Goal: Task Accomplishment & Management: Use online tool/utility

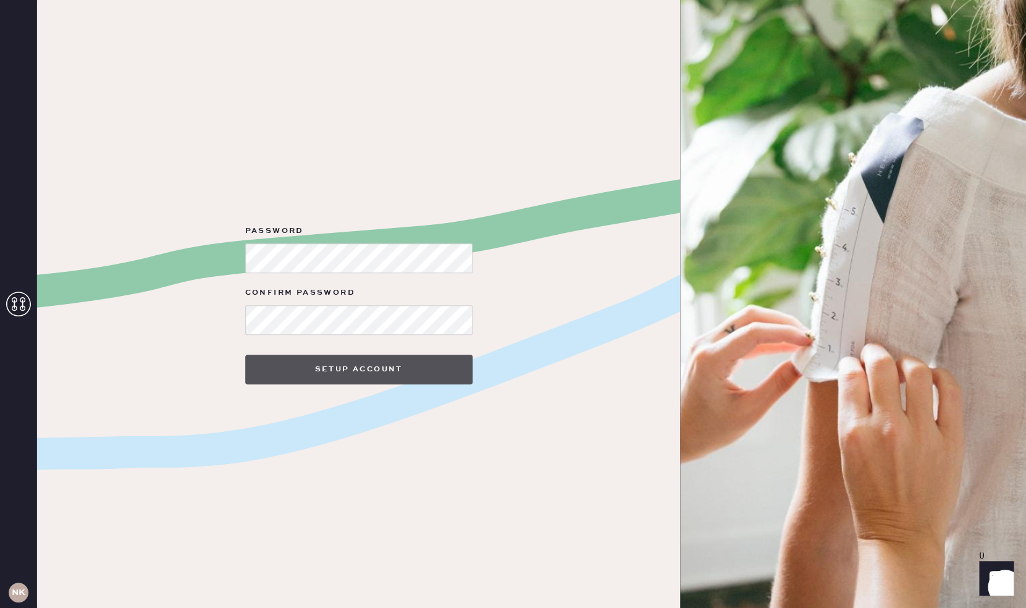
click at [330, 382] on button "Setup Account" at bounding box center [358, 369] width 227 height 30
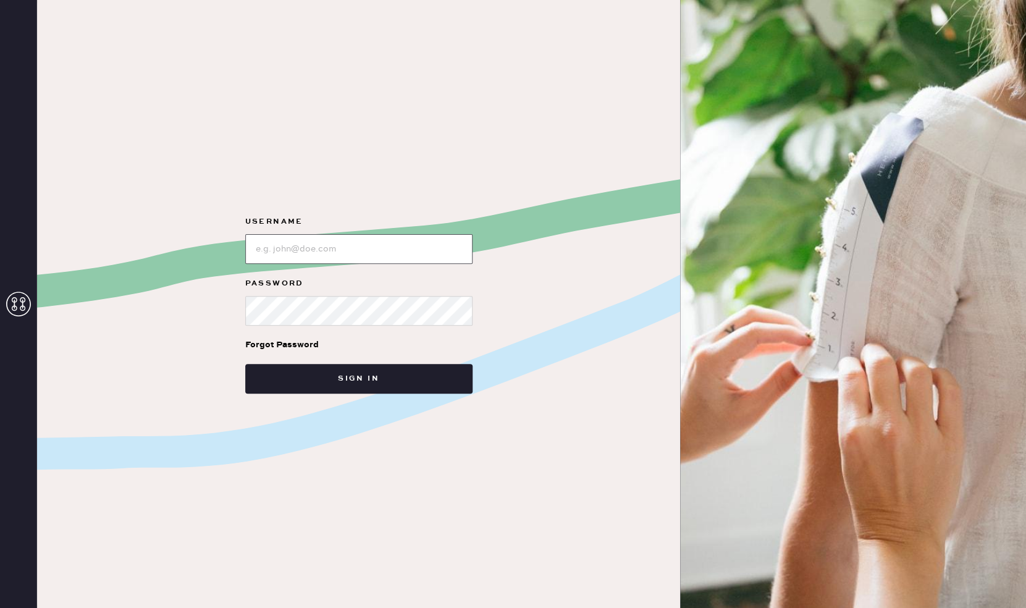
click at [310, 246] on input "loginName" at bounding box center [358, 249] width 227 height 30
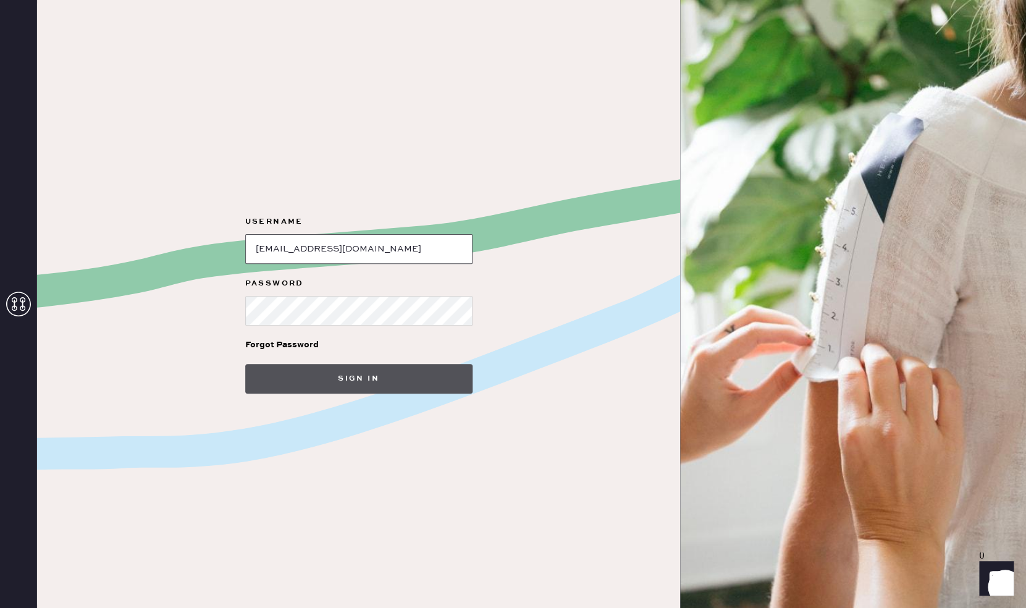
type input "[EMAIL_ADDRESS][DOMAIN_NAME]"
click at [338, 385] on button "Sign in" at bounding box center [358, 379] width 227 height 30
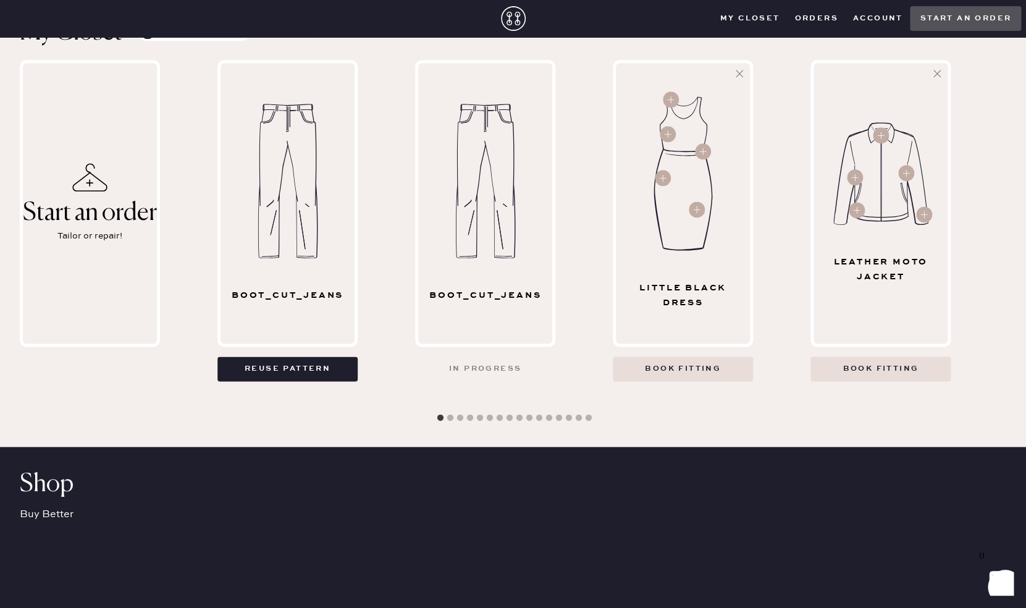
scroll to position [580, 0]
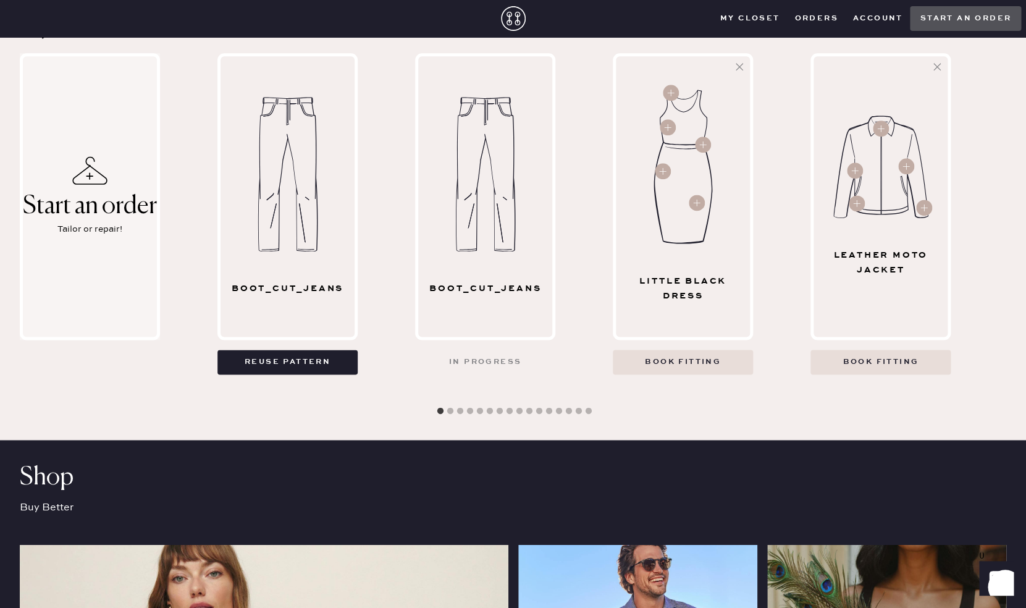
click at [110, 236] on div "Tailor or repair!" at bounding box center [89, 229] width 65 height 14
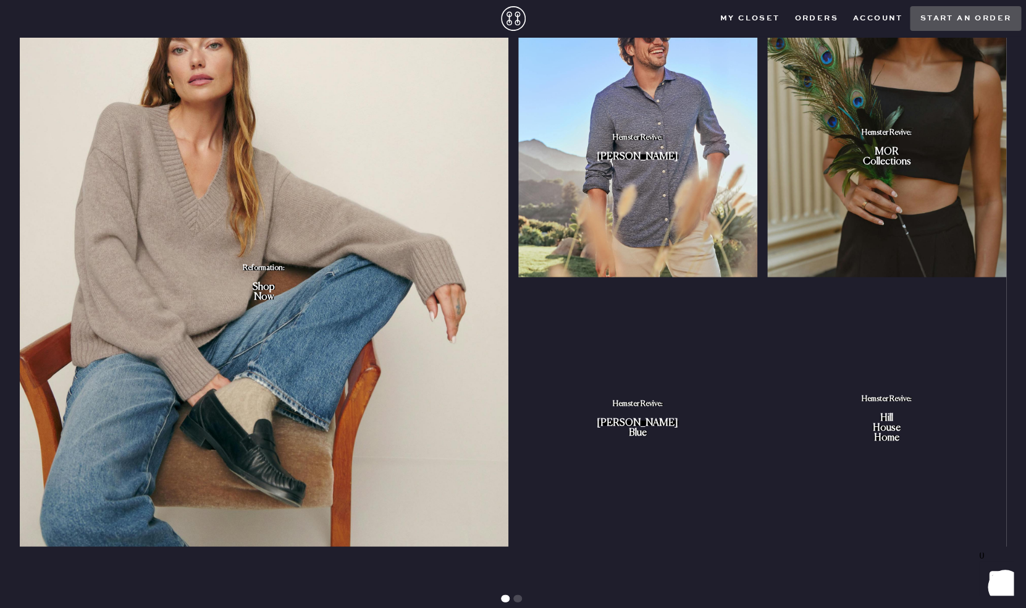
scroll to position [1101, 0]
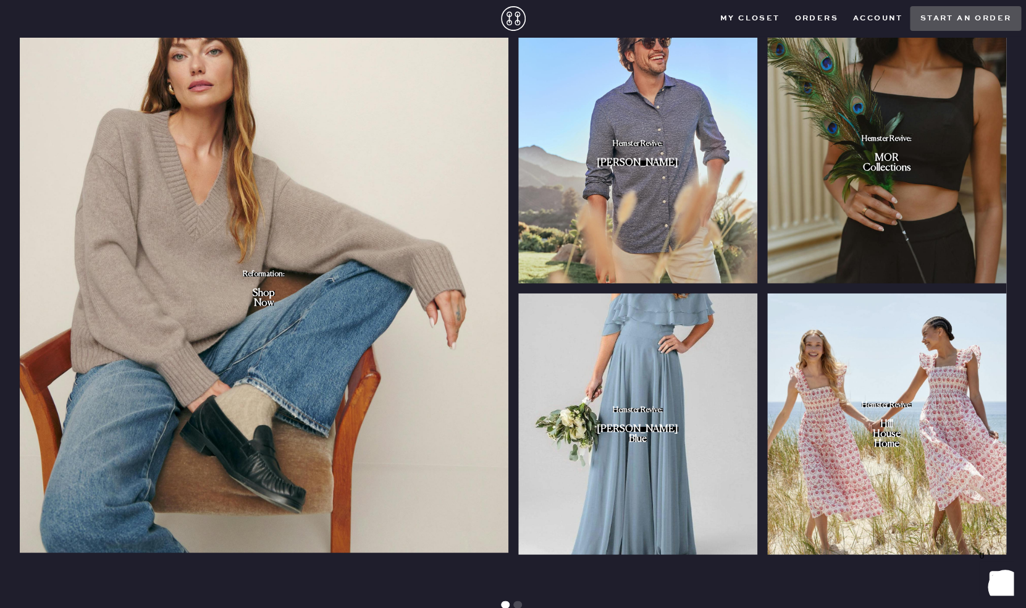
click at [896, 174] on img "slide" at bounding box center [886, 153] width 239 height 261
